Goal: Complete application form

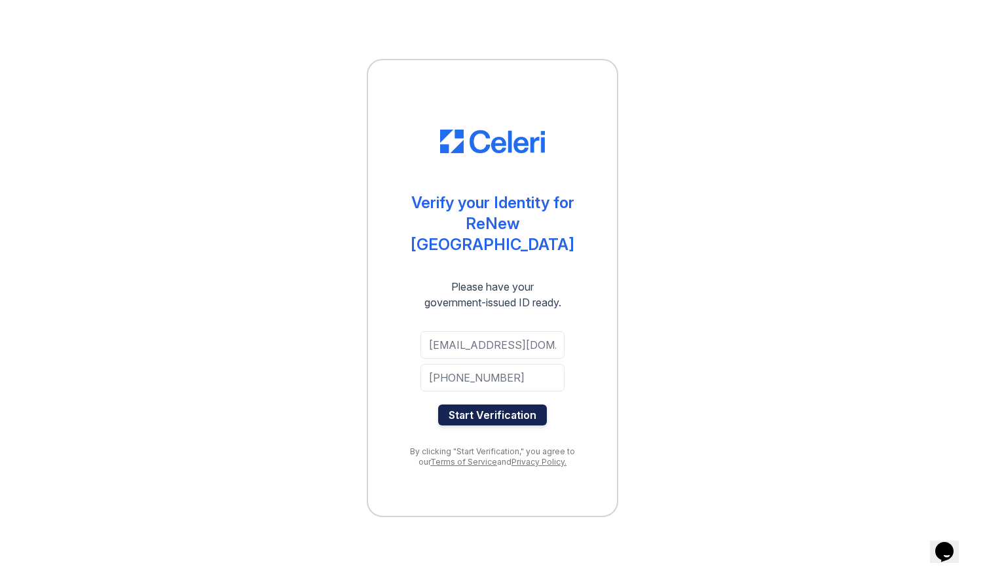
click at [493, 410] on button "Start Verification" at bounding box center [492, 415] width 109 height 21
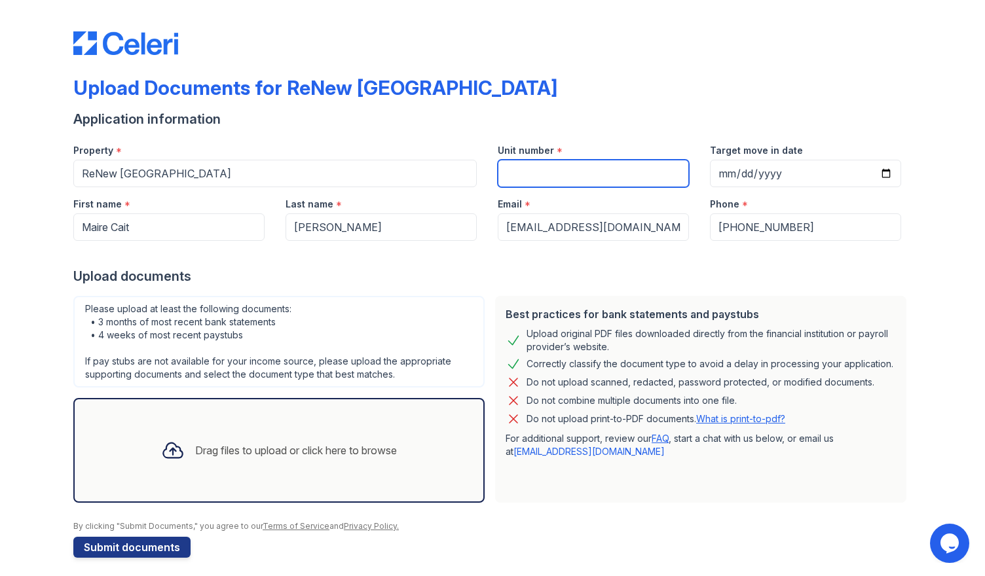
click at [526, 176] on input "Unit number" at bounding box center [593, 173] width 191 height 27
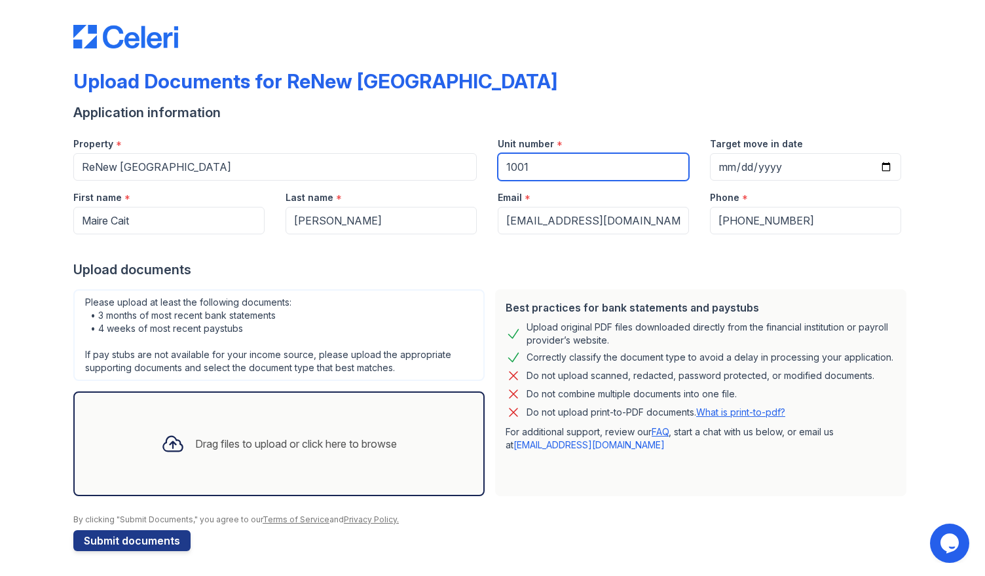
scroll to position [7, 0]
type input "1001"
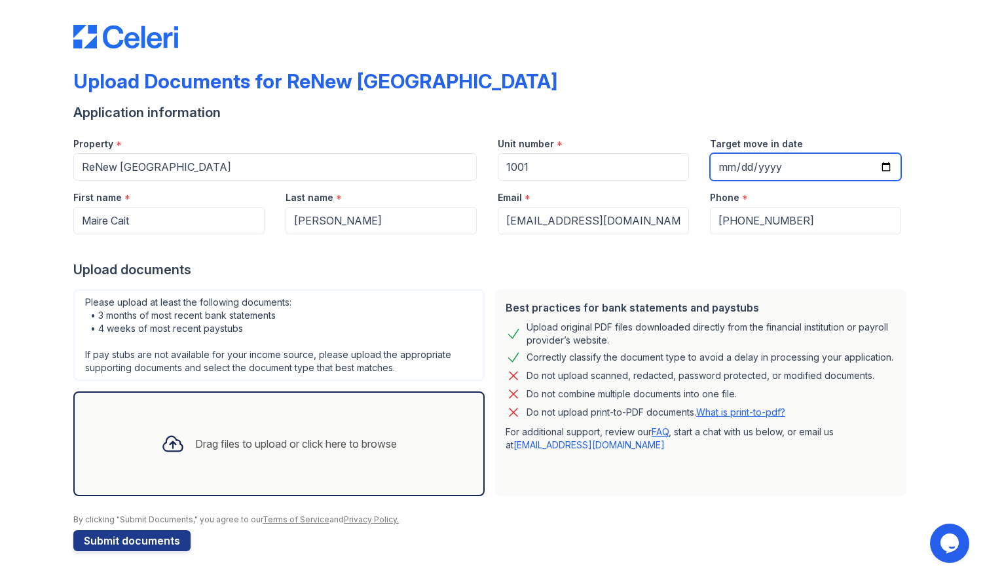
click at [729, 158] on input "Target move in date" at bounding box center [805, 166] width 191 height 27
type input "2025-09-05"
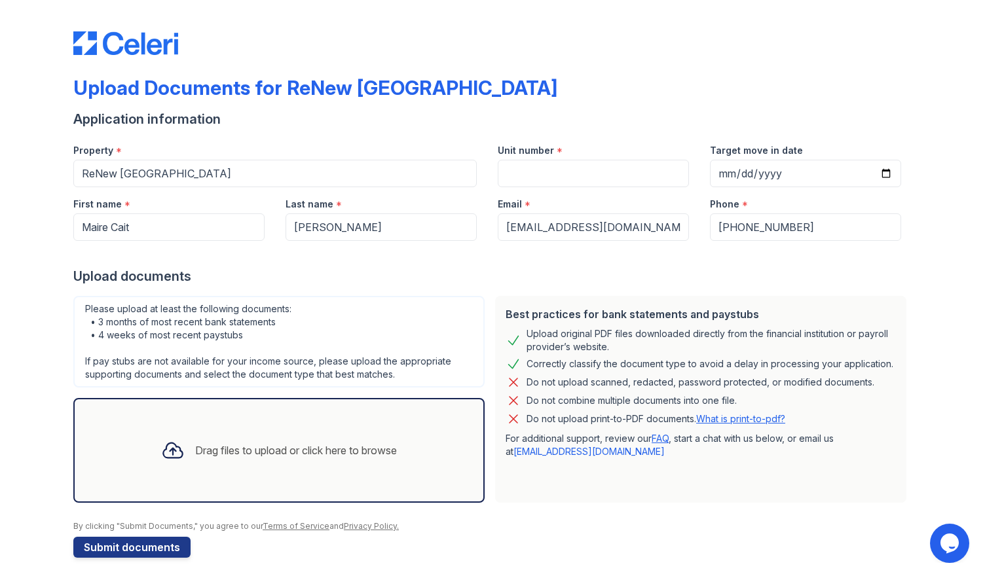
click at [253, 447] on div "Drag files to upload or click here to browse" at bounding box center [296, 451] width 202 height 16
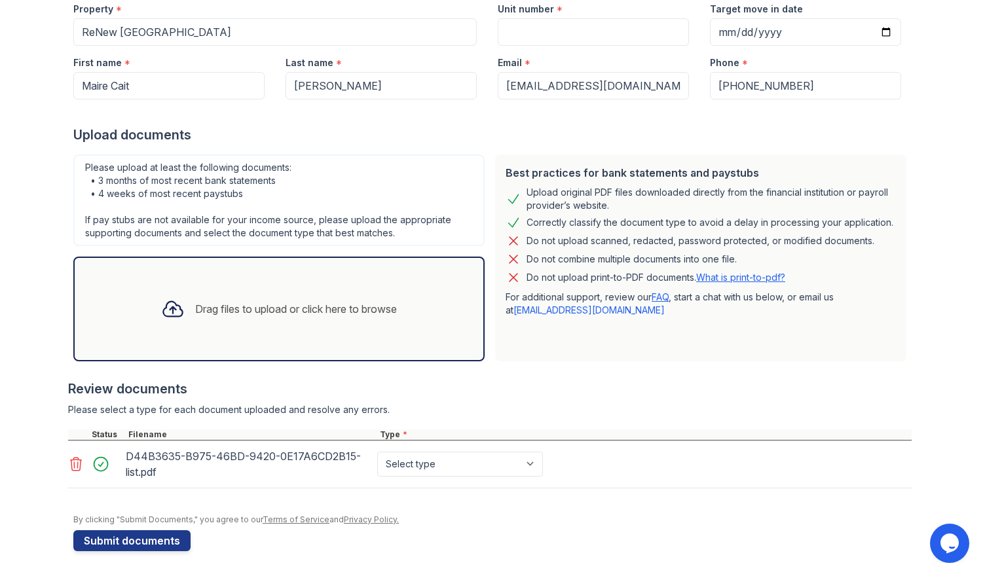
scroll to position [141, 0]
click at [529, 465] on select "Select type Paystub Bank Statement Offer Letter Tax Documents Benefit Award Let…" at bounding box center [460, 464] width 166 height 25
select select "bank_statement"
click at [377, 452] on select "Select type Paystub Bank Statement Offer Letter Tax Documents Benefit Award Let…" at bounding box center [460, 464] width 166 height 25
click at [126, 542] on button "Submit documents" at bounding box center [131, 541] width 117 height 21
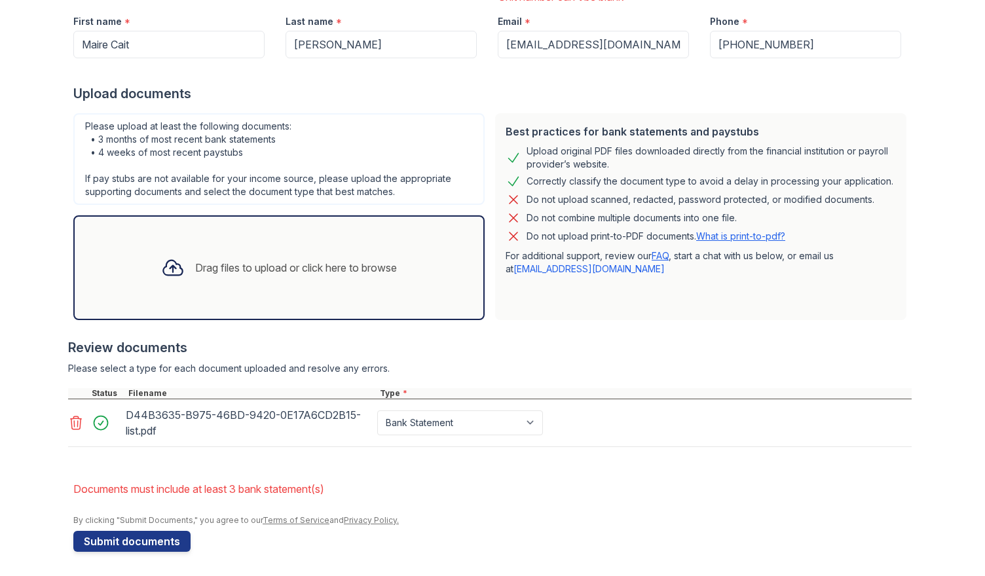
scroll to position [238, 0]
click at [217, 270] on div "Drag files to upload or click here to browse" at bounding box center [296, 267] width 202 height 16
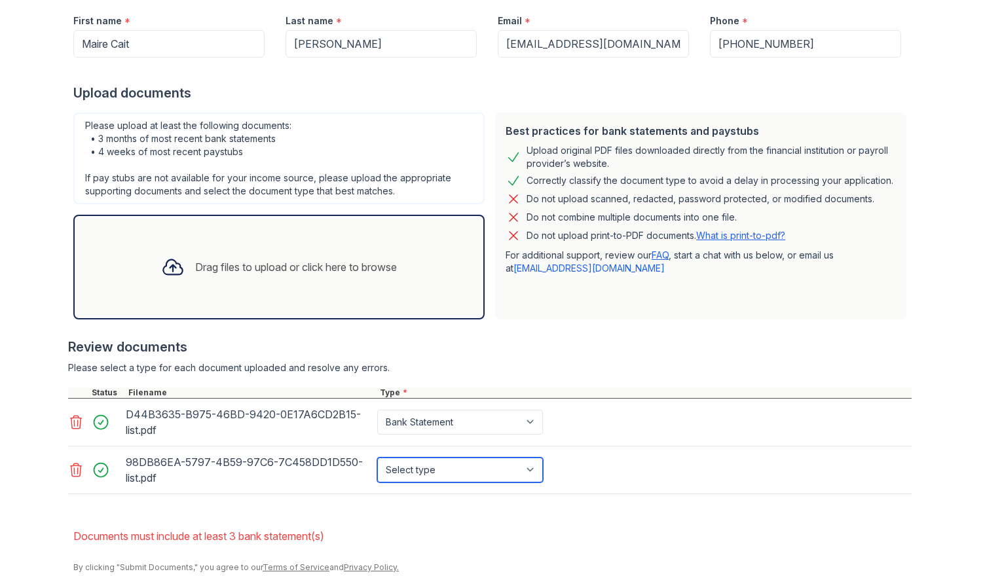
click at [529, 468] on select "Select type Paystub Bank Statement Offer Letter Tax Documents Benefit Award Let…" at bounding box center [460, 470] width 166 height 25
select select "bank_statement"
click at [377, 458] on select "Select type Paystub Bank Statement Offer Letter Tax Documents Benefit Award Let…" at bounding box center [460, 470] width 166 height 25
click at [168, 270] on icon at bounding box center [173, 267] width 24 height 24
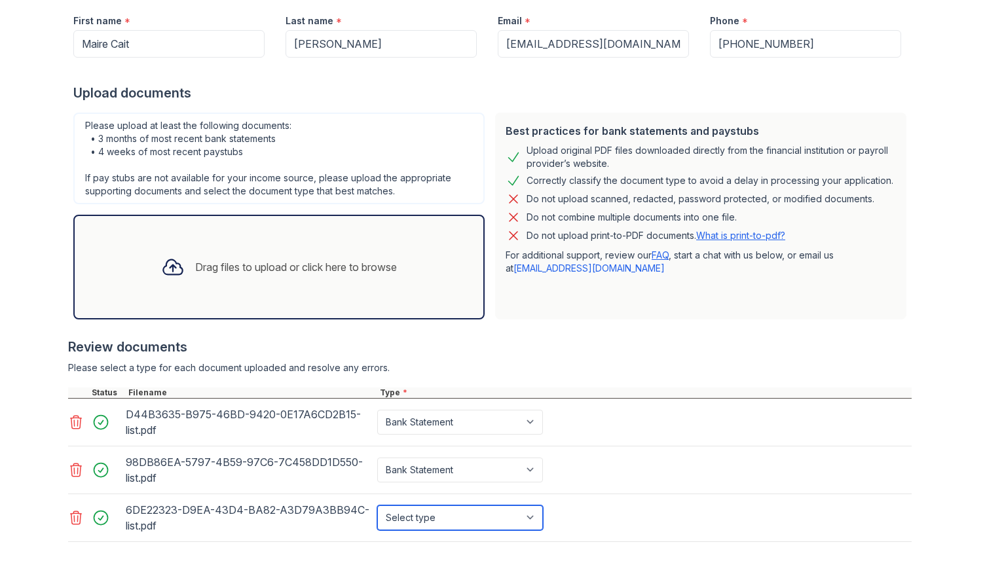
click at [529, 519] on select "Select type Paystub Bank Statement Offer Letter Tax Documents Benefit Award Let…" at bounding box center [460, 517] width 166 height 25
select select "bank_statement"
click at [377, 505] on select "Select type Paystub Bank Statement Offer Letter Tax Documents Benefit Award Let…" at bounding box center [460, 517] width 166 height 25
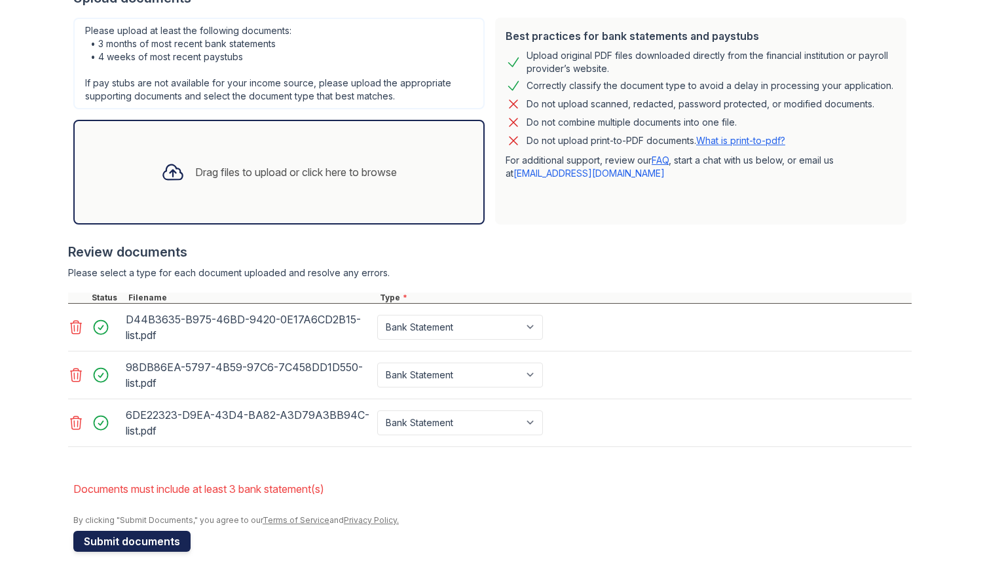
click at [116, 543] on button "Submit documents" at bounding box center [131, 541] width 117 height 21
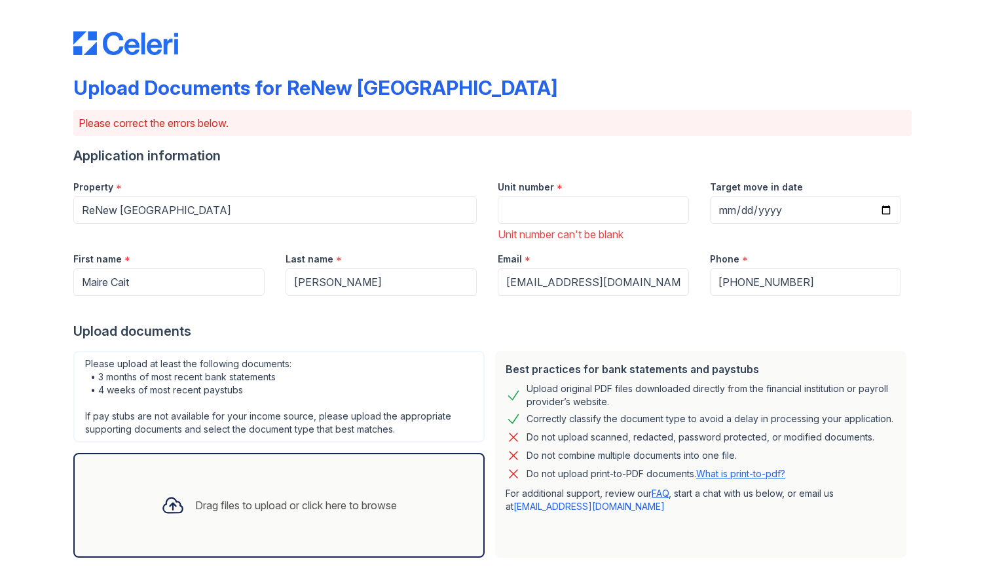
scroll to position [291, 0]
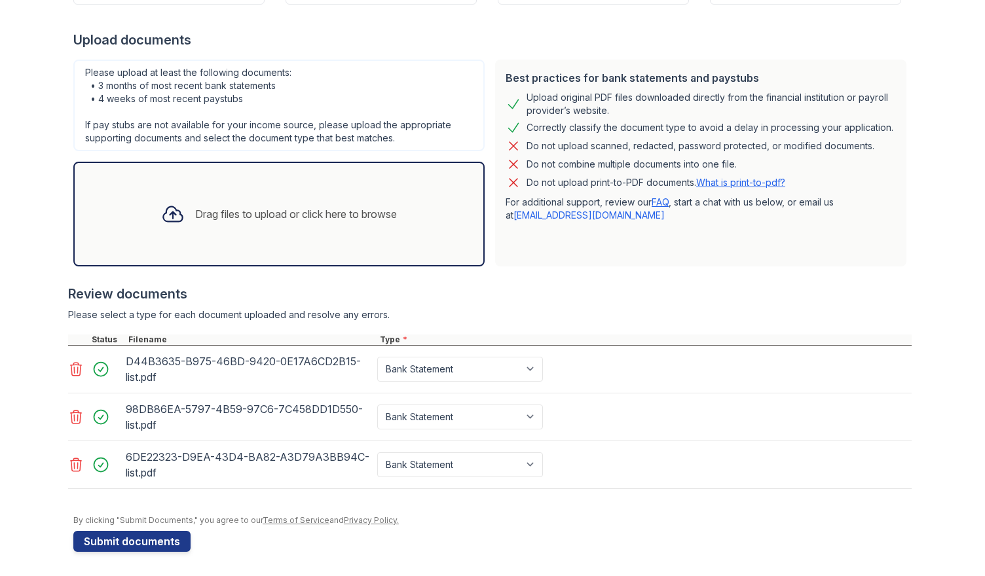
click at [263, 222] on div "Drag files to upload or click here to browse" at bounding box center [279, 214] width 257 height 45
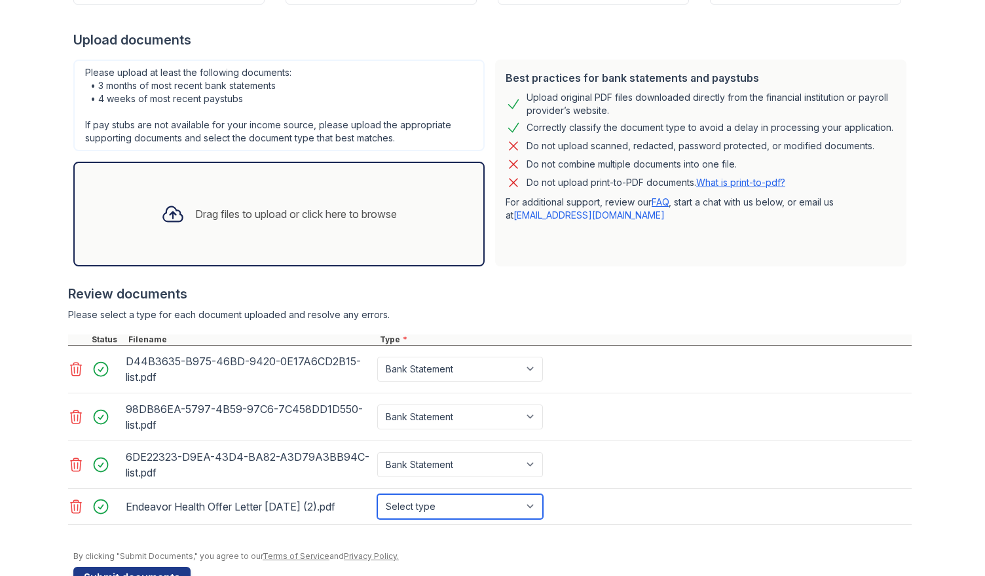
click at [528, 507] on select "Select type Paystub Bank Statement Offer Letter Tax Documents Benefit Award Let…" at bounding box center [460, 506] width 166 height 25
click at [377, 494] on select "Select type Paystub Bank Statement Offer Letter Tax Documents Benefit Award Let…" at bounding box center [460, 506] width 166 height 25
click at [524, 506] on select "Select type Paystub Bank Statement Offer Letter Tax Documents Benefit Award Let…" at bounding box center [460, 506] width 166 height 25
select select "offer_letter"
click at [377, 494] on select "Select type Paystub Bank Statement Offer Letter Tax Documents Benefit Award Let…" at bounding box center [460, 506] width 166 height 25
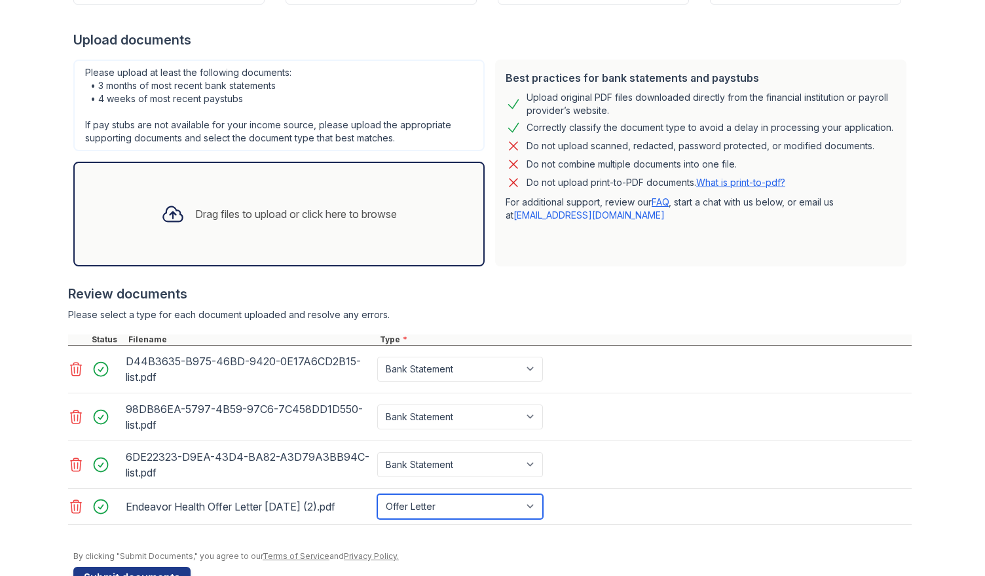
scroll to position [327, 0]
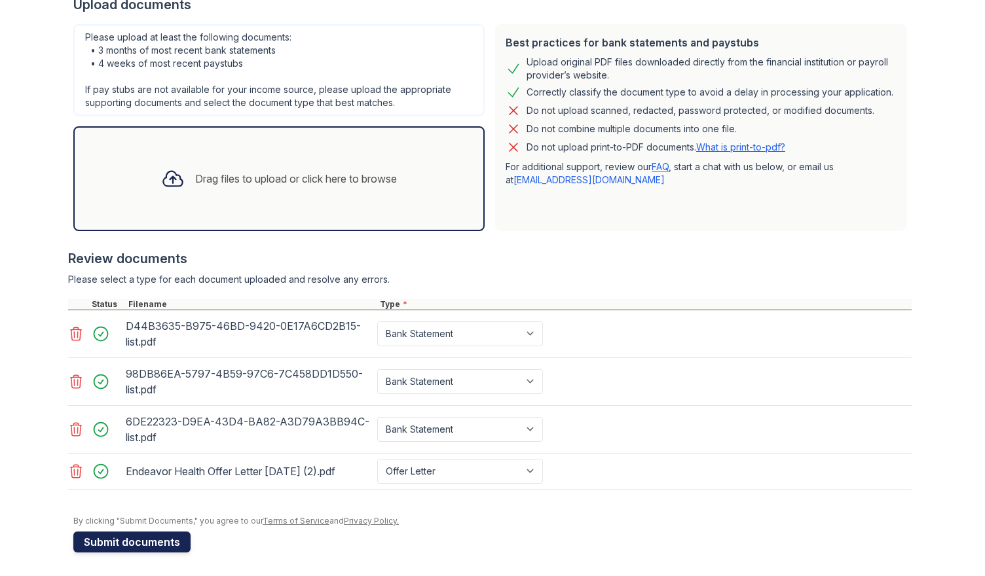
click at [120, 540] on button "Submit documents" at bounding box center [131, 542] width 117 height 21
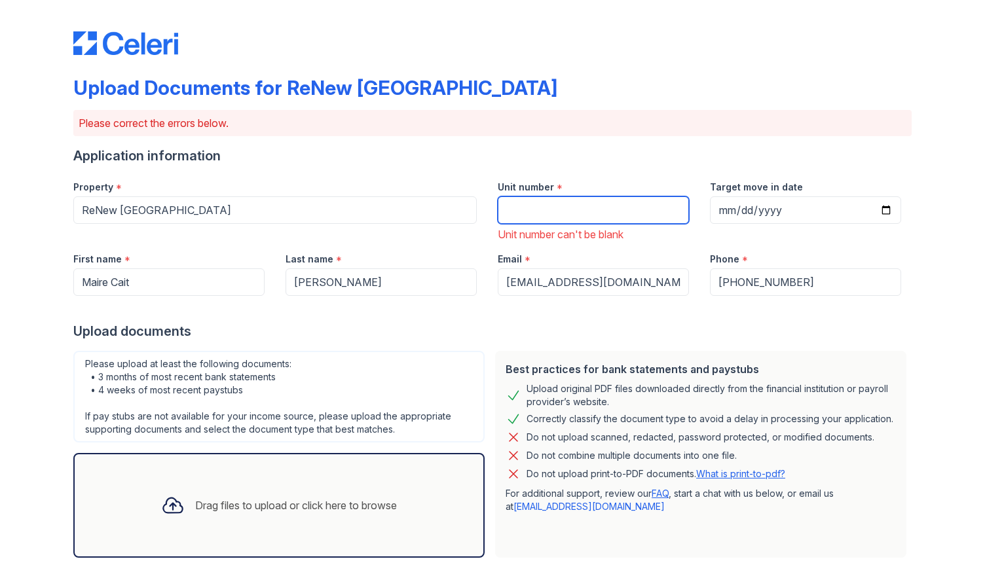
click at [529, 208] on input "Unit number" at bounding box center [593, 209] width 191 height 27
type input "1001"
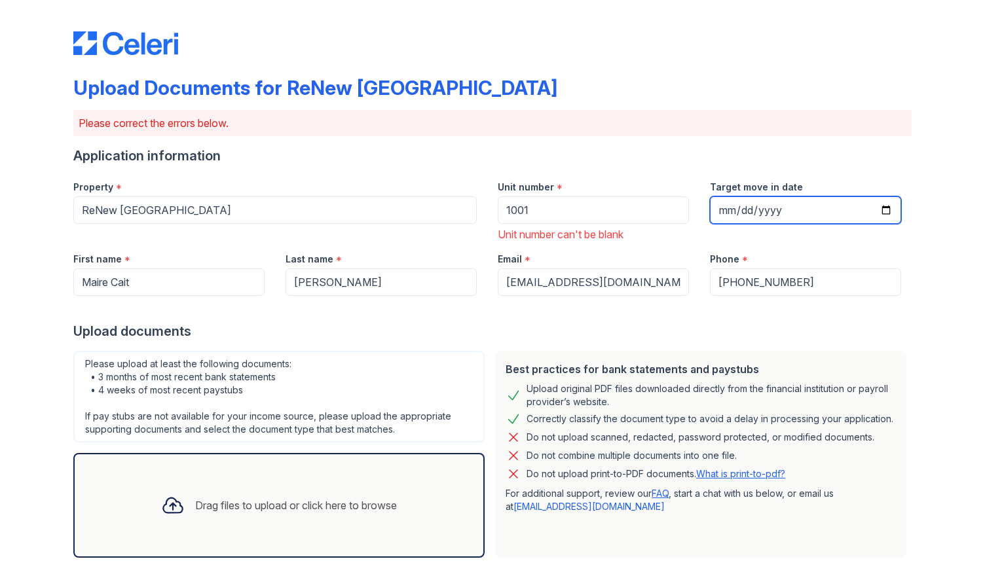
click at [721, 205] on input "Target move in date" at bounding box center [805, 209] width 191 height 27
type input "2025-09-05"
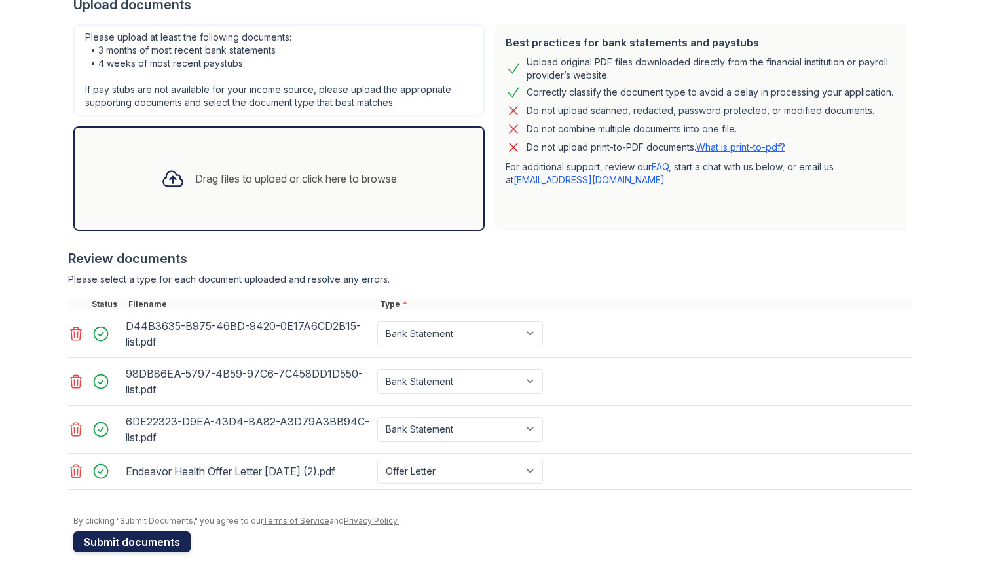
click at [125, 541] on button "Submit documents" at bounding box center [131, 542] width 117 height 21
